Goal: Task Accomplishment & Management: Complete application form

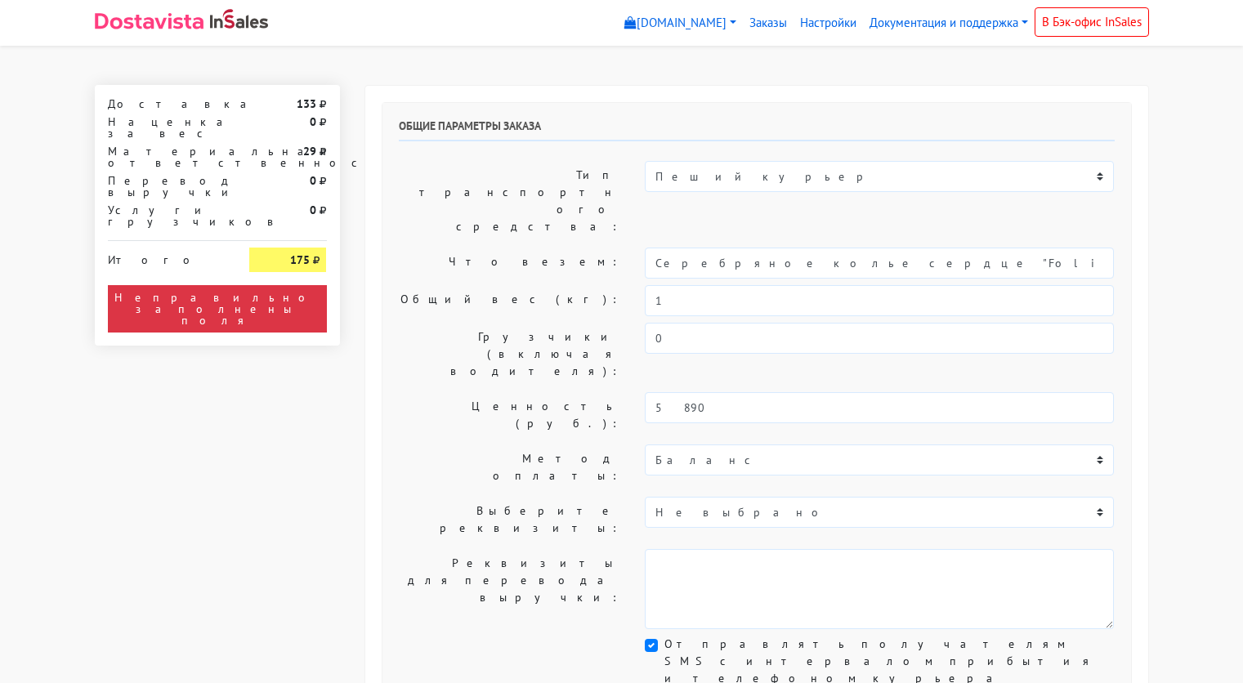
select select "11:00"
select select "21:00"
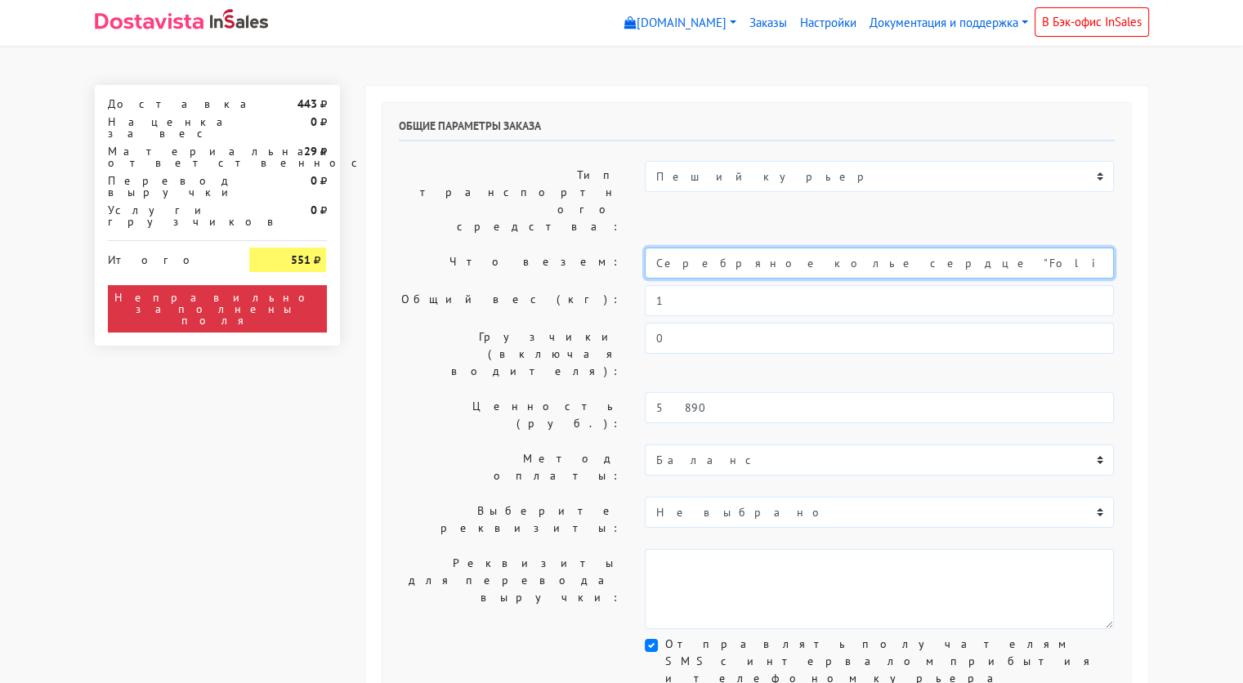
click at [784, 248] on input "Серебряное колье сердце "Folio" pink (47 / -)" at bounding box center [879, 263] width 469 height 31
type input "украшения"
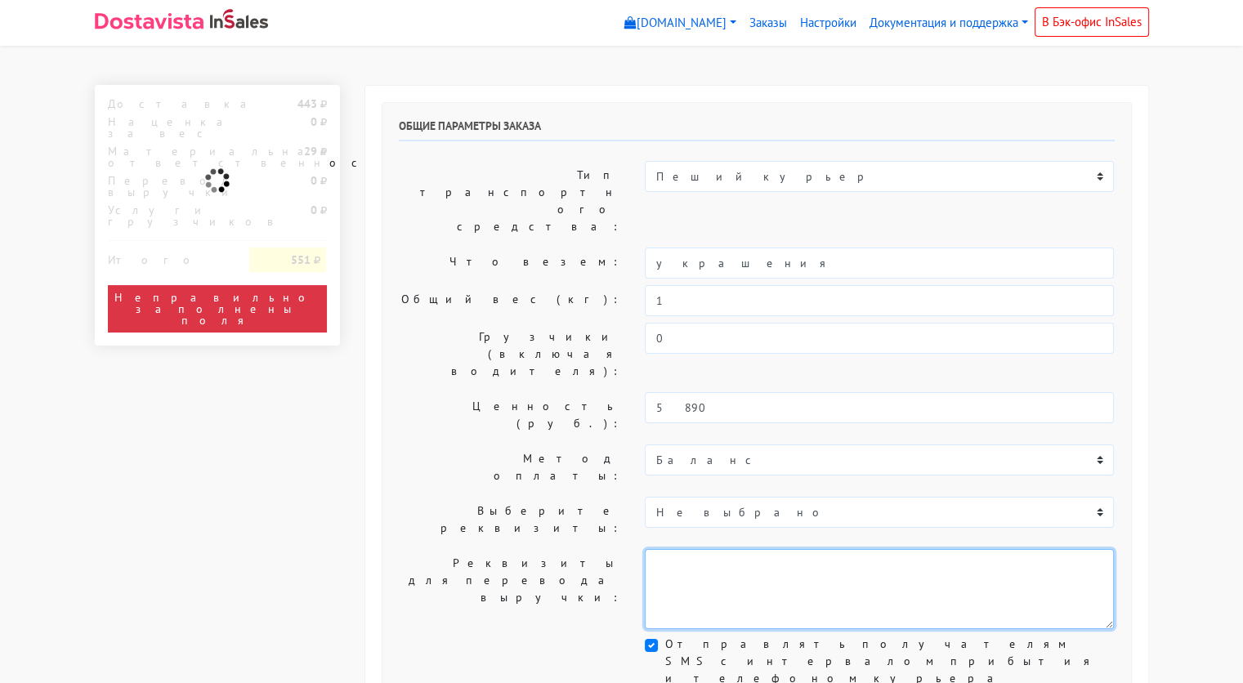
click at [807, 549] on textarea at bounding box center [879, 589] width 469 height 80
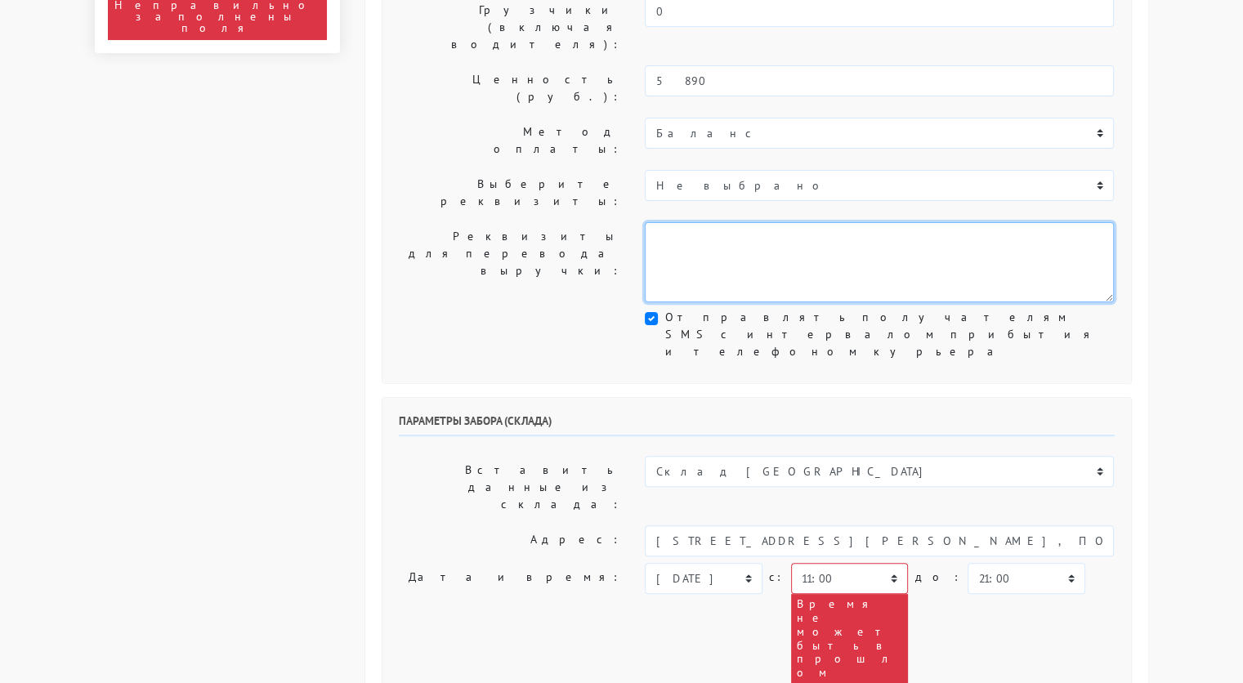
scroll to position [327, 0]
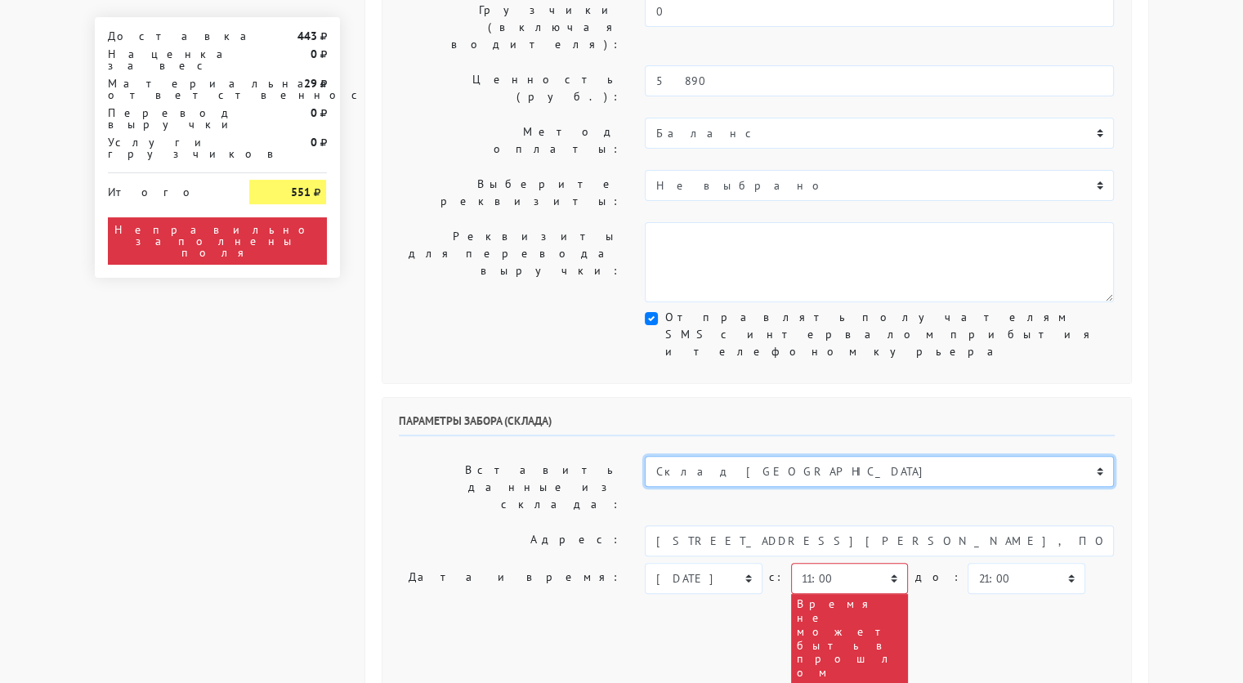
click at [773, 456] on select "Склад [GEOGRAPHIC_DATA] Склад [GEOGRAPHIC_DATA] [GEOGRAPHIC_DATA][PERSON_NAME] …" at bounding box center [879, 471] width 469 height 31
select select "1019"
click at [645, 456] on select "Склад [GEOGRAPHIC_DATA] Склад [GEOGRAPHIC_DATA] [GEOGRAPHIC_DATA][PERSON_NAME] …" at bounding box center [879, 471] width 469 height 31
type input "[STREET_ADDRESS][PERSON_NAME]"
type input "89251806702"
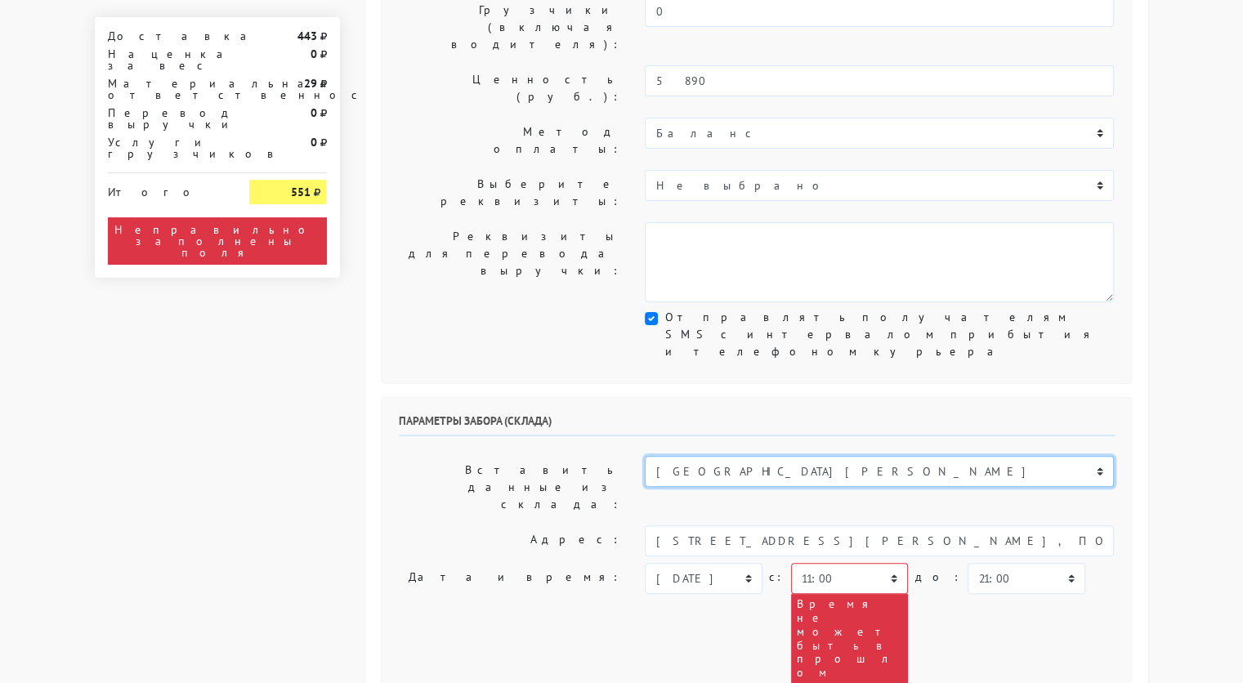
type textarea "Магазин серебряных украшений SBLESKOM (вход со стороны [GEOGRAPHIC_DATA])"
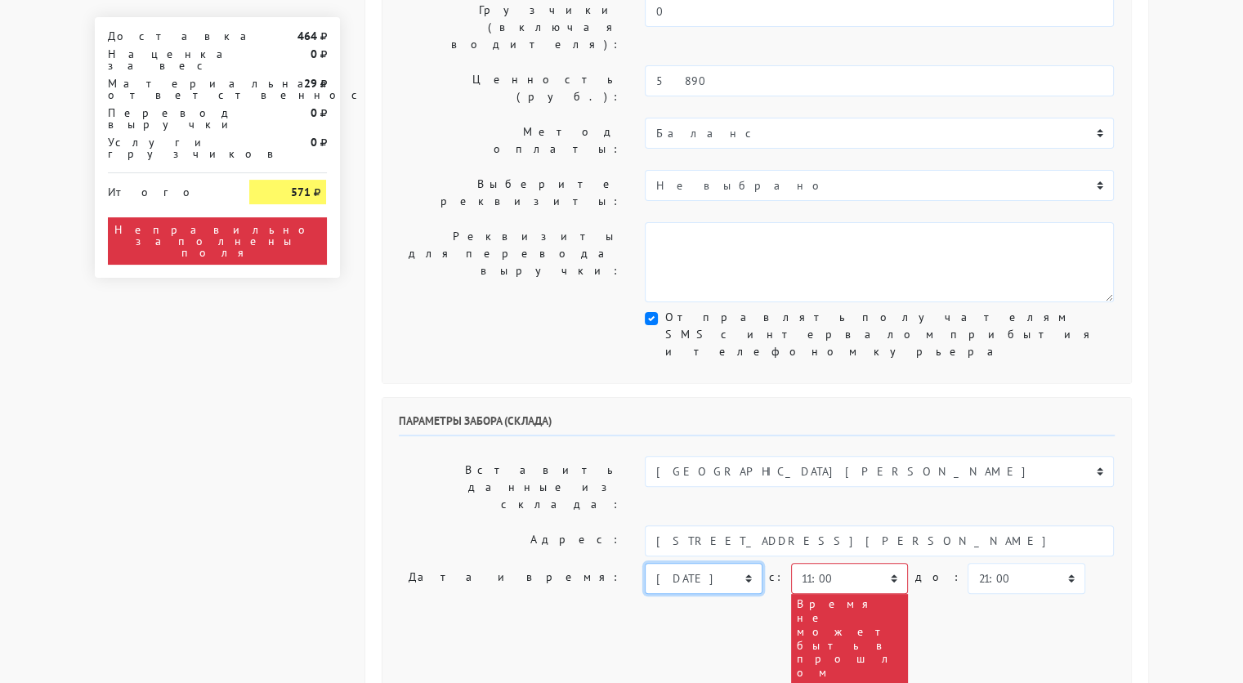
click at [749, 563] on select "[DATE] [DATE] [DATE] [DATE] [DATE] [DATE] [DATE] [DATE] [DATE]" at bounding box center [703, 578] width 117 height 31
select select "[DATE]"
click at [645, 563] on select "[DATE] [DATE] [DATE] [DATE] [DATE] [DATE] [DATE] [DATE] [DATE]" at bounding box center [703, 578] width 117 height 31
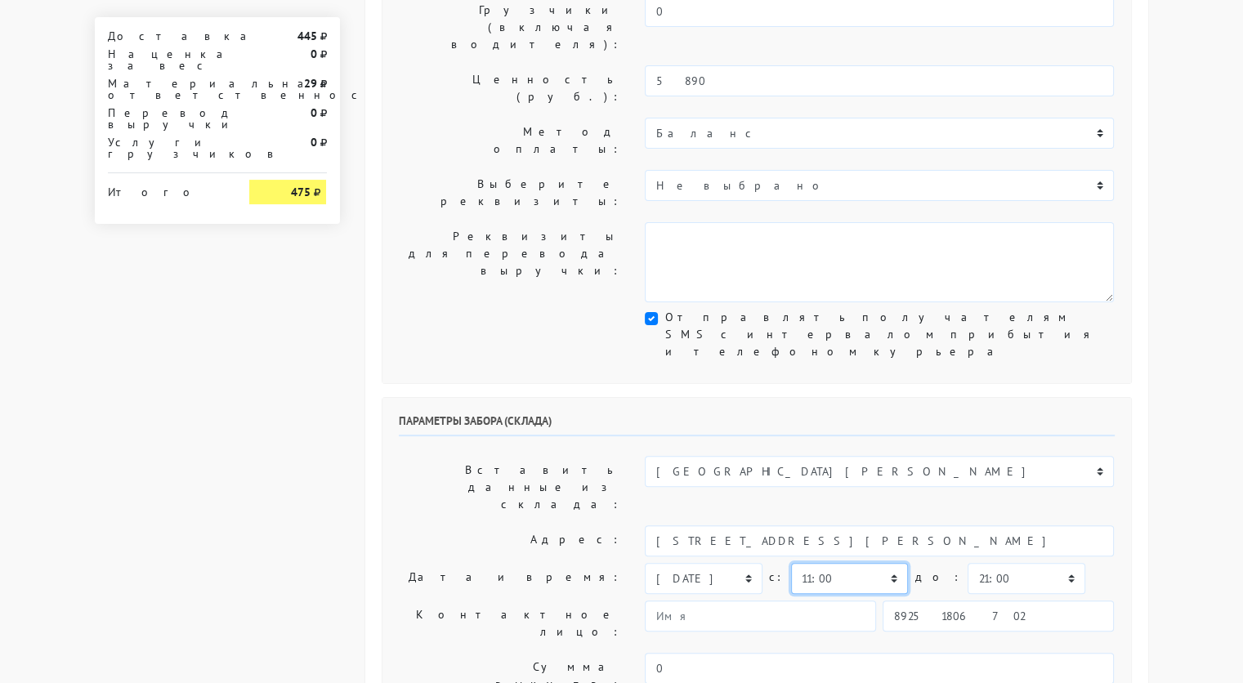
click at [884, 563] on select "00:00 00:30 01:00 01:30 02:00 02:30 03:00 03:30 04:00 04:30 05:00 05:30 06:00 0…" at bounding box center [849, 578] width 117 height 31
select select "17:30"
click at [791, 563] on select "00:00 00:30 01:00 01:30 02:00 02:30 03:00 03:30 04:00 04:30 05:00 05:30 06:00 0…" at bounding box center [849, 578] width 117 height 31
click at [1007, 563] on select "00:00 00:30 01:00 01:30 02:00 02:30 03:00 03:30 04:00 04:30 05:00 05:30 06:00 0…" at bounding box center [1026, 578] width 117 height 31
select select "18:00"
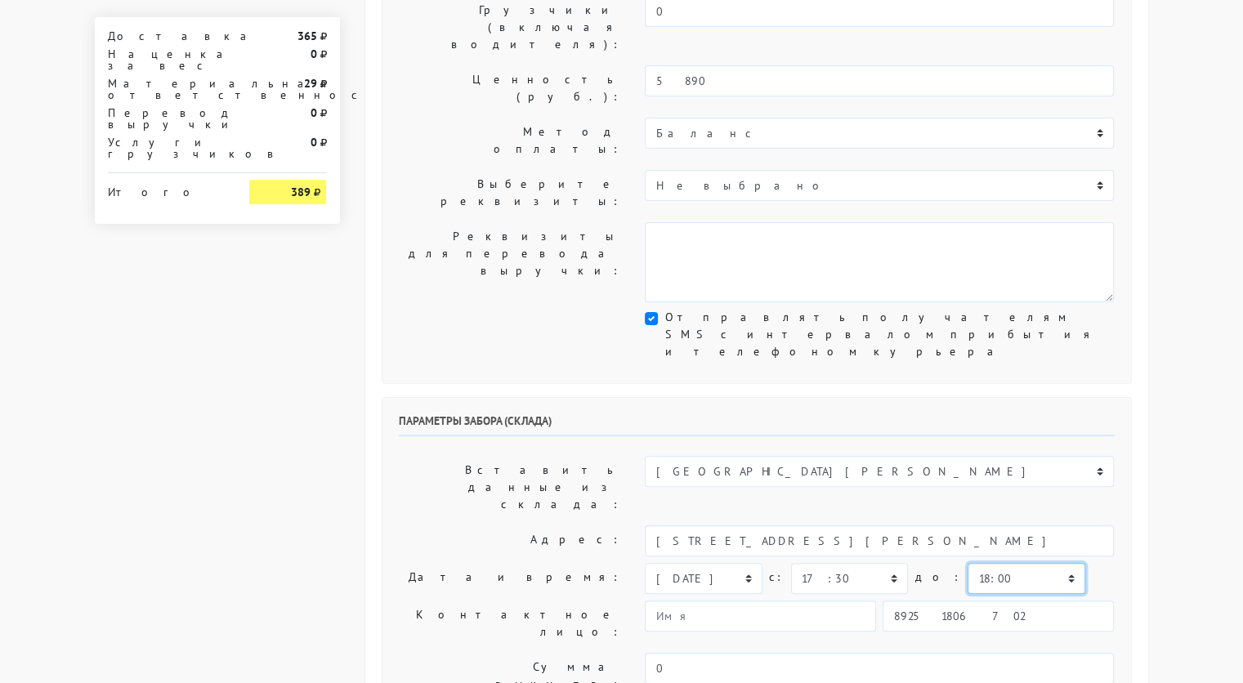
click at [968, 563] on select "00:00 00:30 01:00 01:30 02:00 02:30 03:00 03:30 04:00 04:30 05:00 05:30 06:00 0…" at bounding box center [1026, 578] width 117 height 31
click at [968, 601] on input "89251806702" at bounding box center [998, 616] width 231 height 31
type input "9234448187"
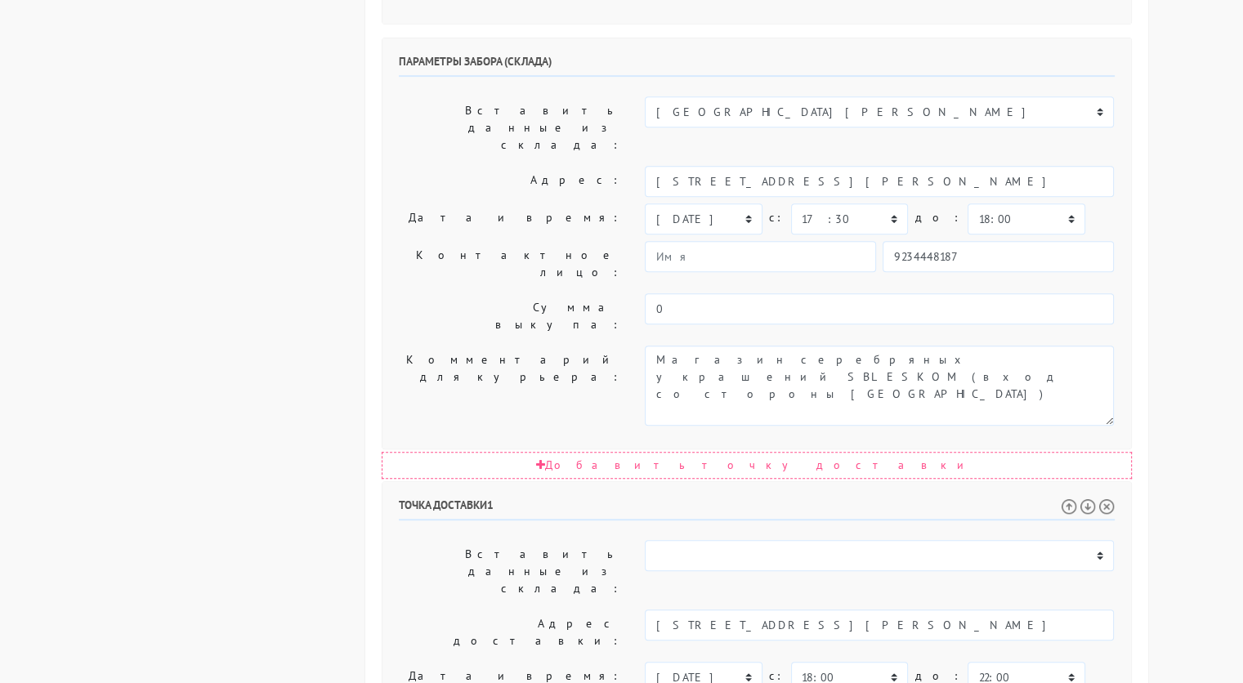
scroll to position [686, 0]
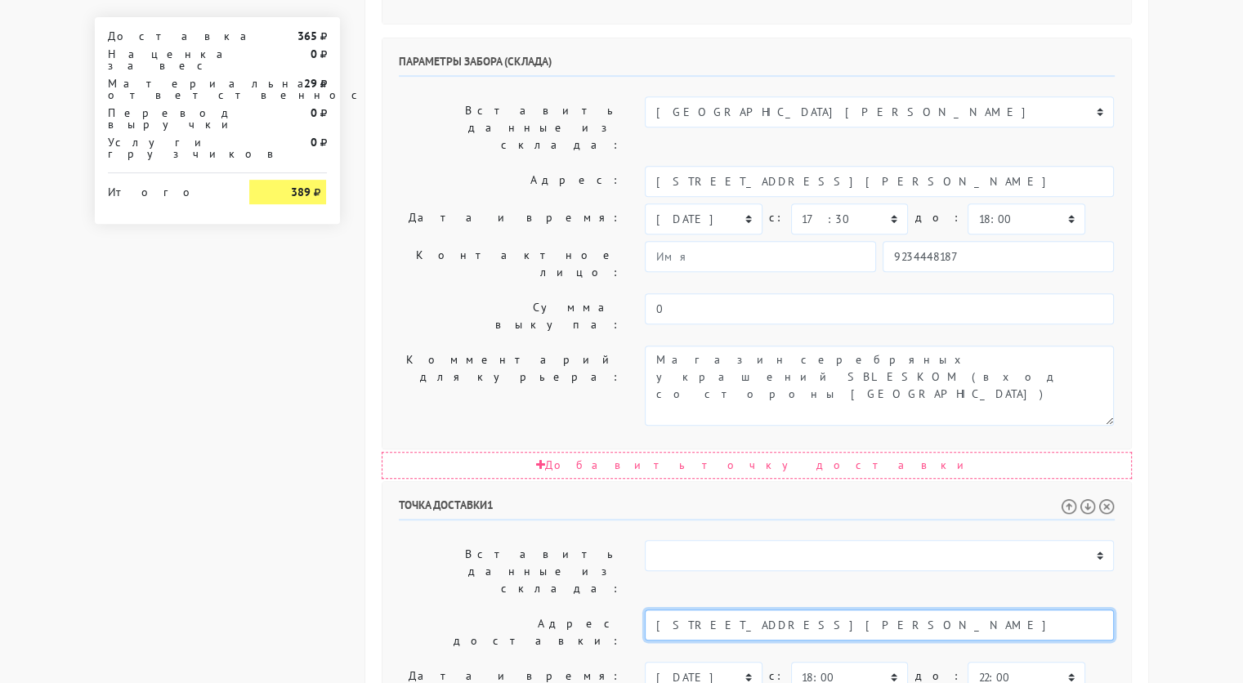
drag, startPoint x: 1030, startPoint y: 377, endPoint x: 859, endPoint y: 388, distance: 171.2
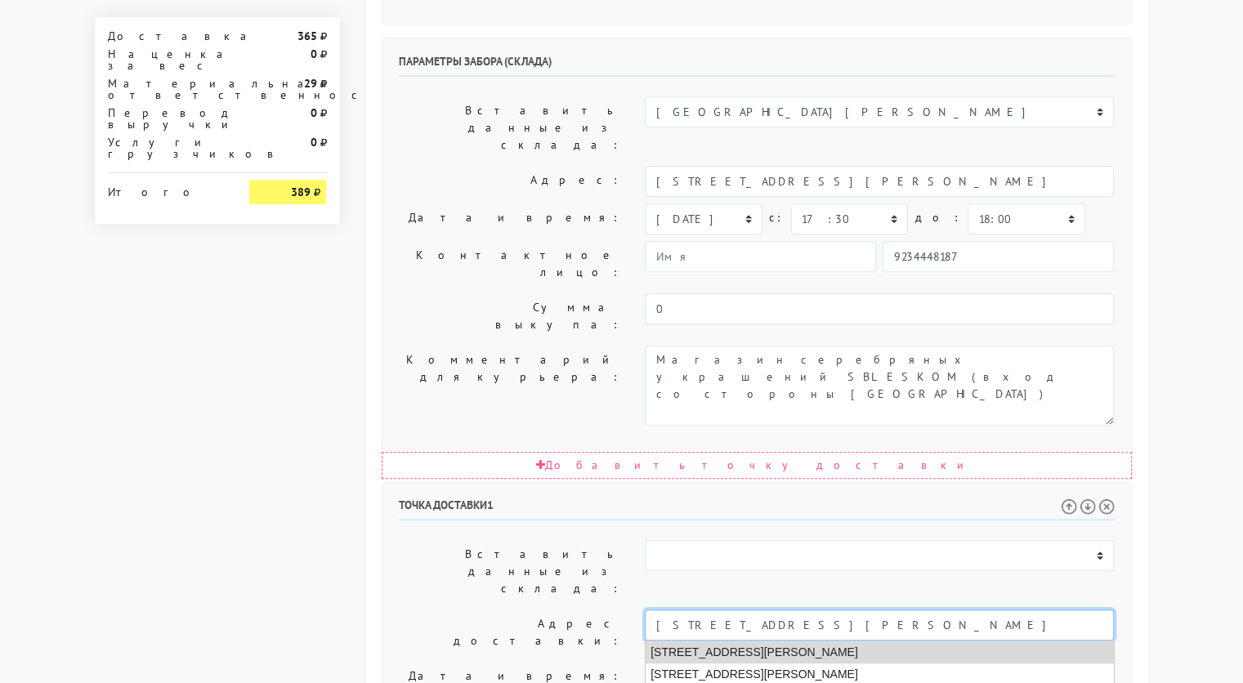
click at [852, 642] on li "[STREET_ADDRESS][PERSON_NAME]" at bounding box center [880, 653] width 468 height 22
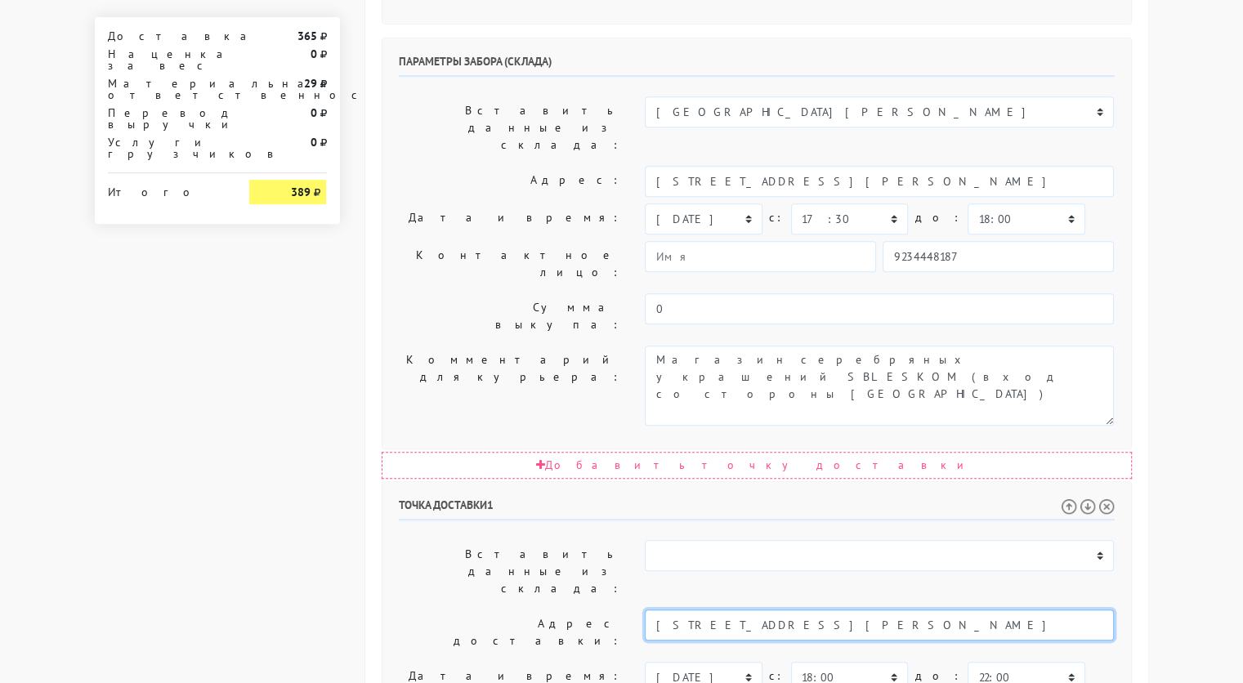
type input "[STREET_ADDRESS][PERSON_NAME]"
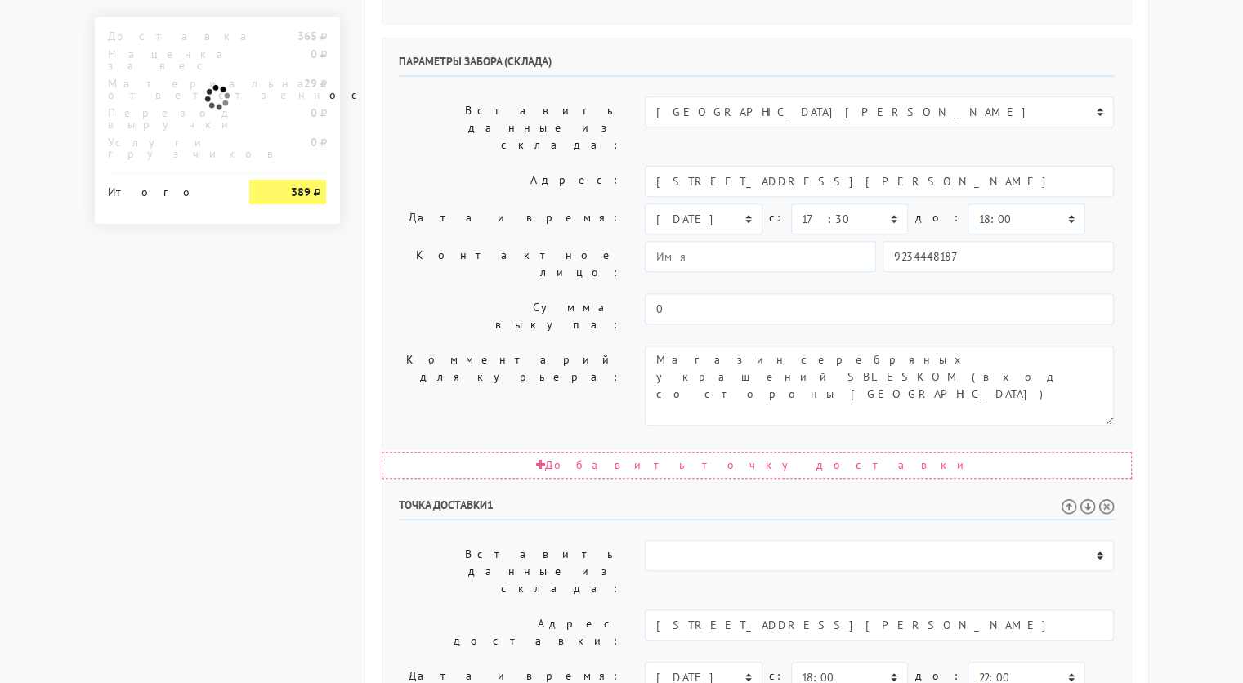
paste textarea "подъезд 1 квартира 36 этаж 9"
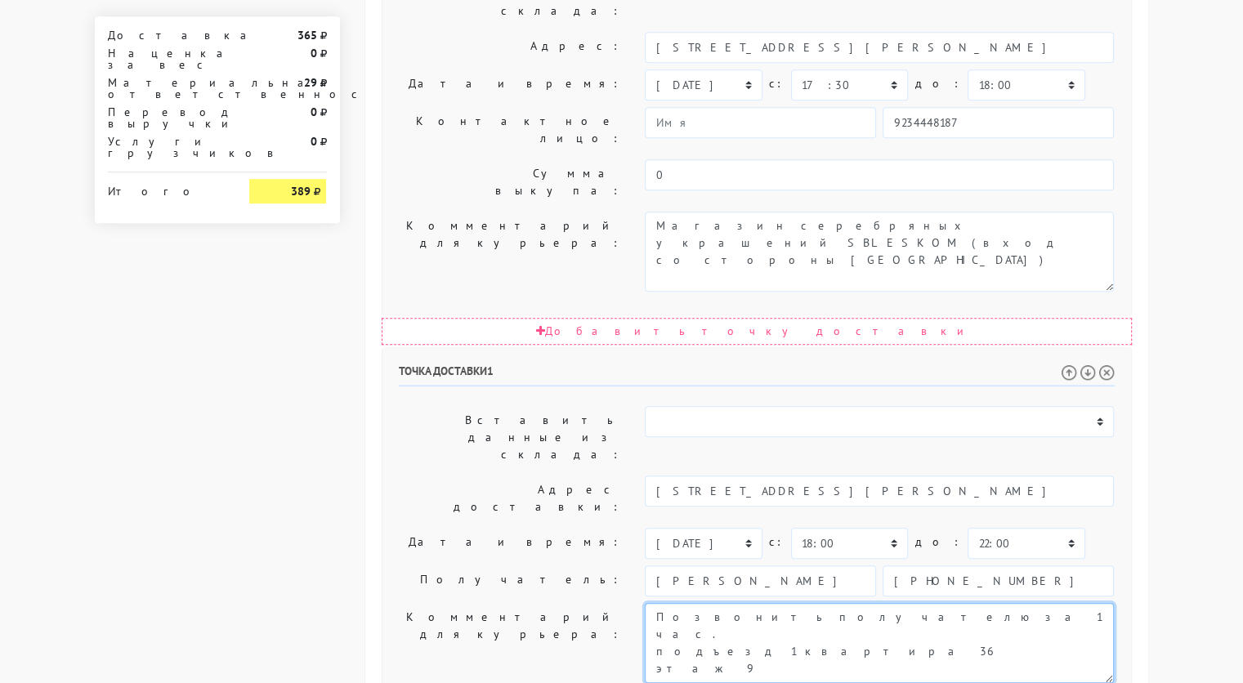
type textarea "Позвонить получателю за 1 час. подъезд 1 квартира 36 этаж 9"
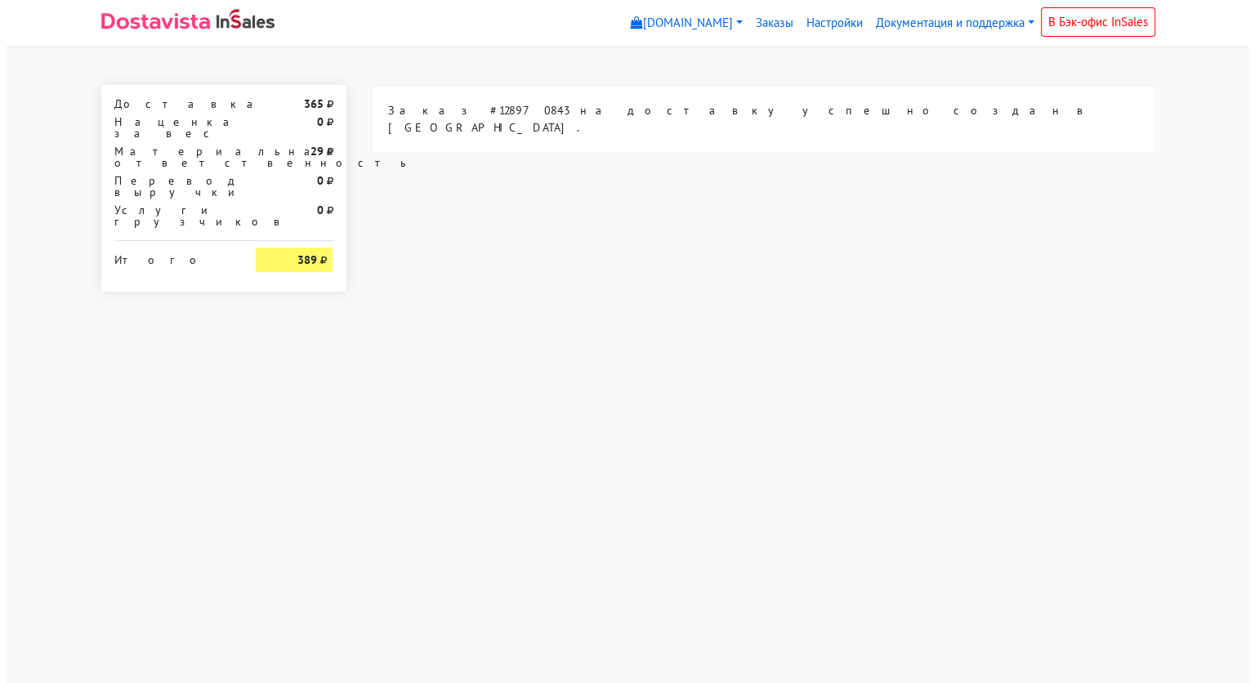
scroll to position [0, 0]
